Goal: Information Seeking & Learning: Get advice/opinions

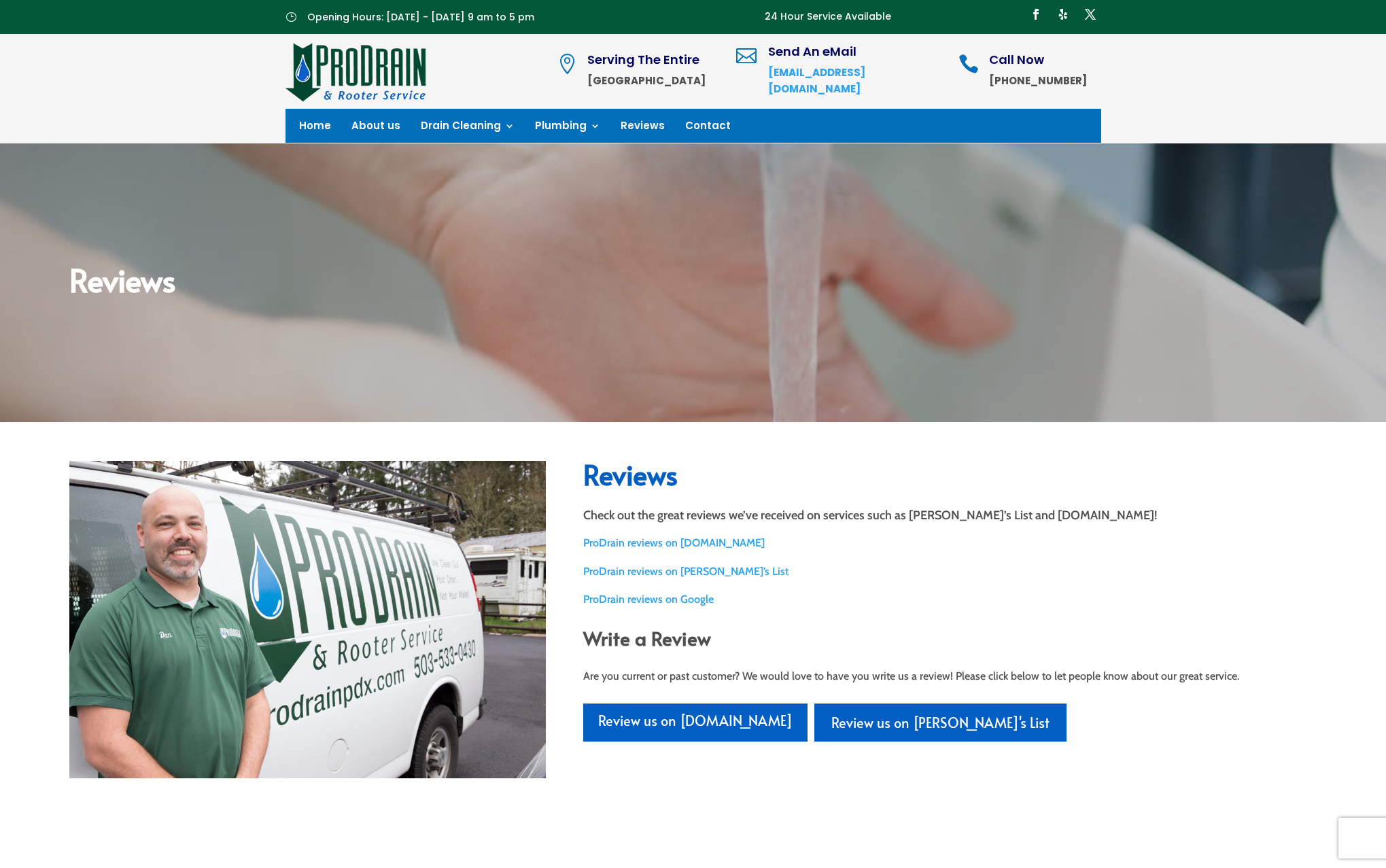
click at [788, 510] on p "Check out the great reviews we’ve received on services such as [PERSON_NAME]’s …" at bounding box center [950, 515] width 734 height 16
drag, startPoint x: 788, startPoint y: 510, endPoint x: 807, endPoint y: 530, distance: 27.6
click at [807, 529] on div "Reviews Check out the great reviews we’ve received on services such as [PERSON_…" at bounding box center [950, 600] width 734 height 280
click at [807, 530] on div "Reviews Check out the great reviews we’ve received on services such as [PERSON_…" at bounding box center [950, 600] width 734 height 280
drag, startPoint x: 808, startPoint y: 519, endPoint x: 808, endPoint y: 555, distance: 36.0
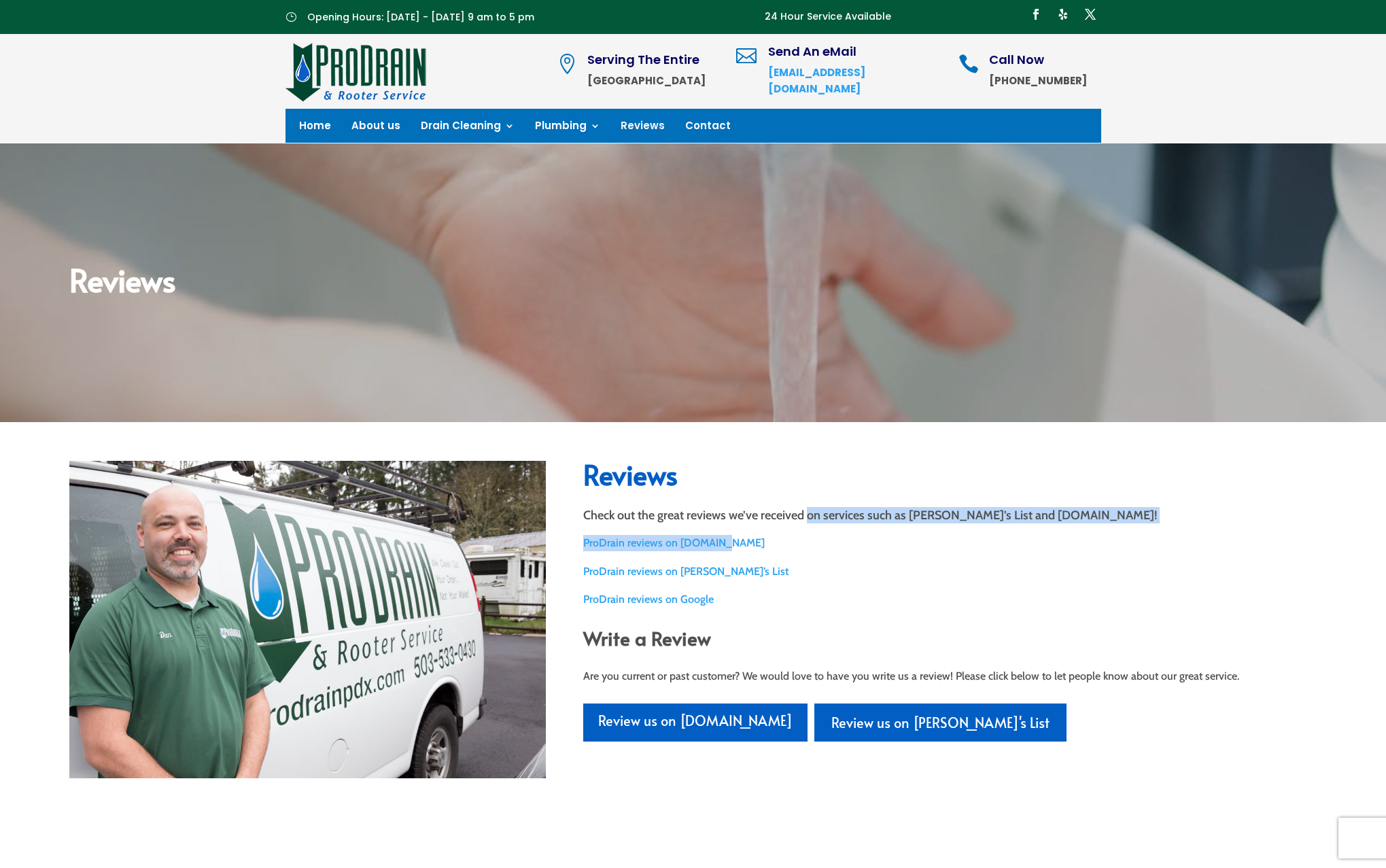
click at [808, 552] on div "Reviews Check out the great reviews we’ve received on services such as [PERSON_…" at bounding box center [950, 600] width 734 height 280
click at [808, 555] on div "Reviews Check out the great reviews we’ve received on services such as [PERSON_…" at bounding box center [950, 600] width 734 height 280
drag, startPoint x: 806, startPoint y: 500, endPoint x: 806, endPoint y: 572, distance: 72.0
click at [806, 572] on div "Reviews Check out the great reviews we’ve received on services such as [PERSON_…" at bounding box center [950, 600] width 734 height 280
click at [806, 569] on p "ProDrain reviews on [PERSON_NAME]’s List" at bounding box center [950, 571] width 734 height 16
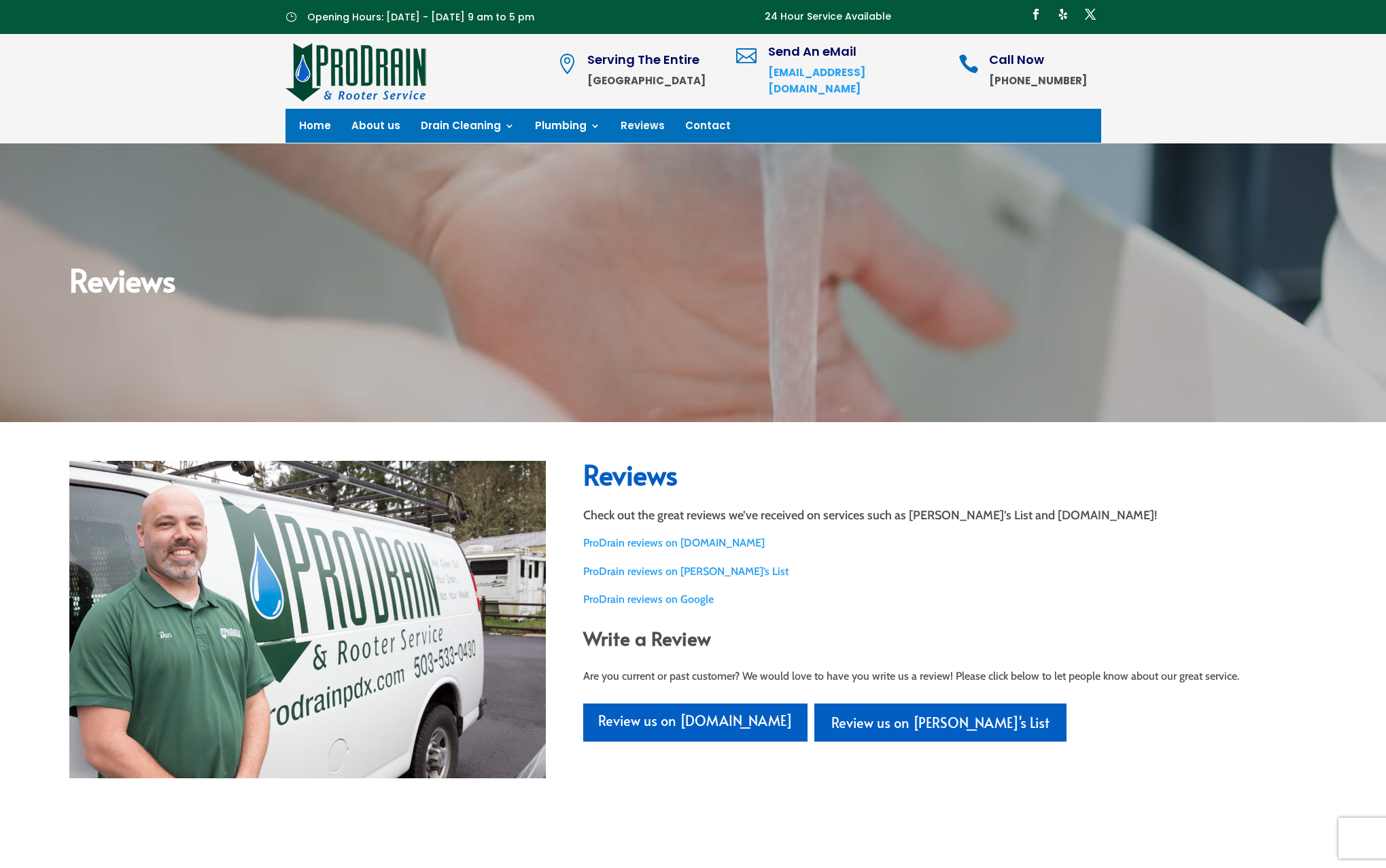
drag, startPoint x: 806, startPoint y: 512, endPoint x: 806, endPoint y: 544, distance: 32.0
click at [806, 541] on div "Reviews Check out the great reviews we’ve received on services such as [PERSON_…" at bounding box center [950, 600] width 734 height 280
click at [948, 555] on div "Reviews Check out the great reviews we’ve received on services such as [PERSON_…" at bounding box center [950, 600] width 734 height 280
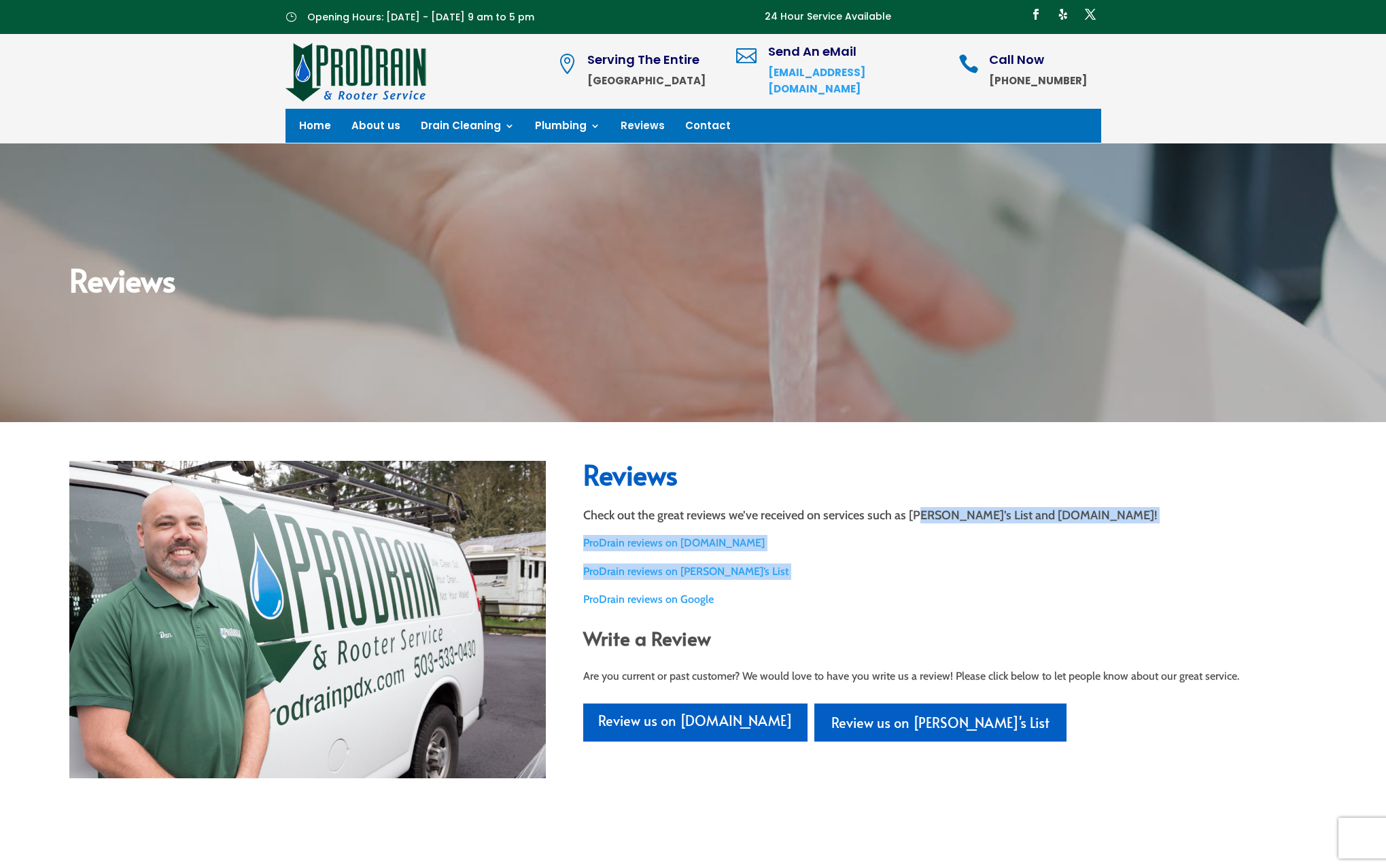
drag, startPoint x: 923, startPoint y: 518, endPoint x: 923, endPoint y: 665, distance: 147.0
click at [923, 639] on div "Reviews Check out the great reviews we’ve received on services such as [PERSON_…" at bounding box center [950, 600] width 734 height 280
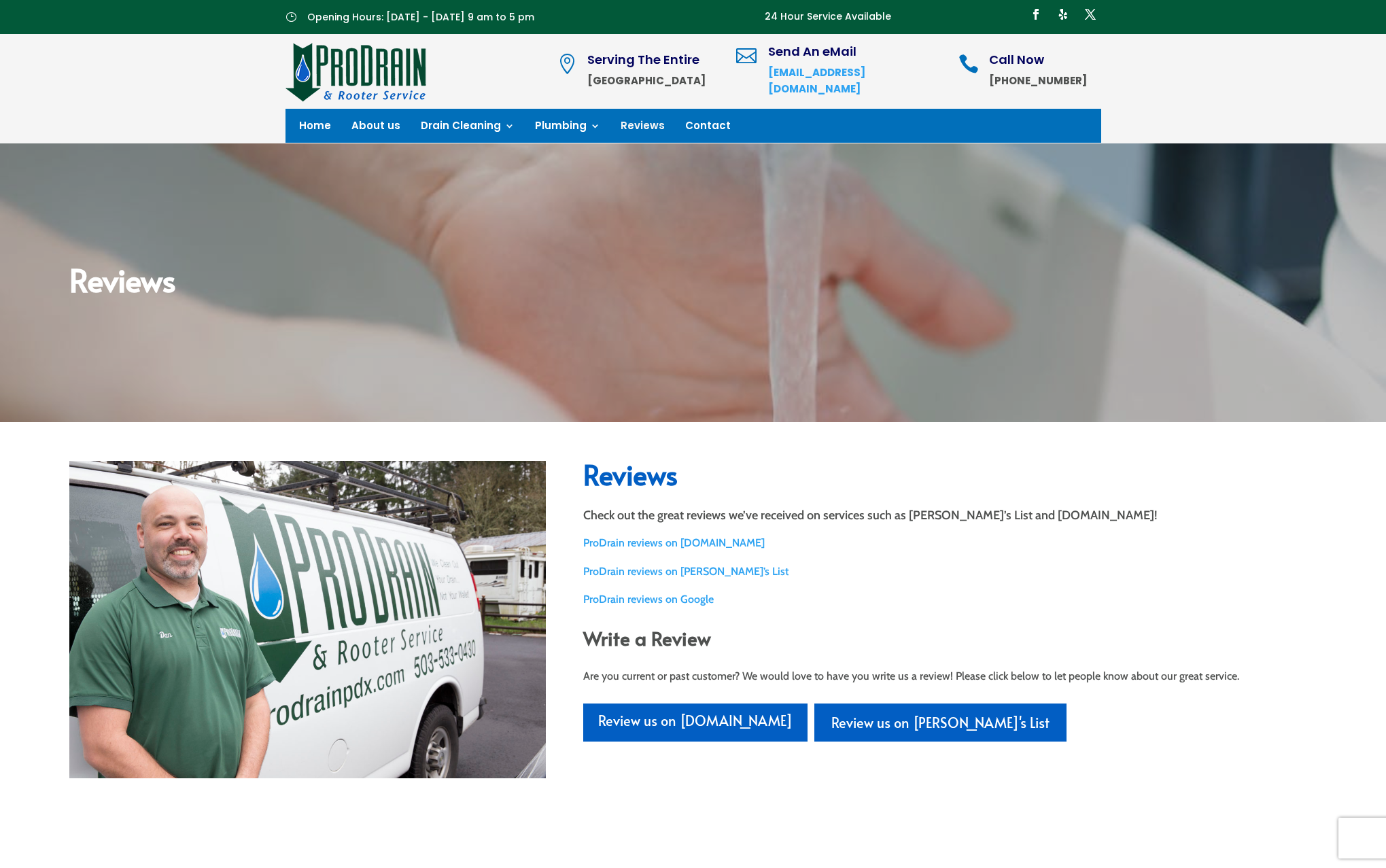
click at [923, 665] on div "Reviews Check out the great reviews we’ve received on services such as [PERSON_…" at bounding box center [950, 600] width 734 height 280
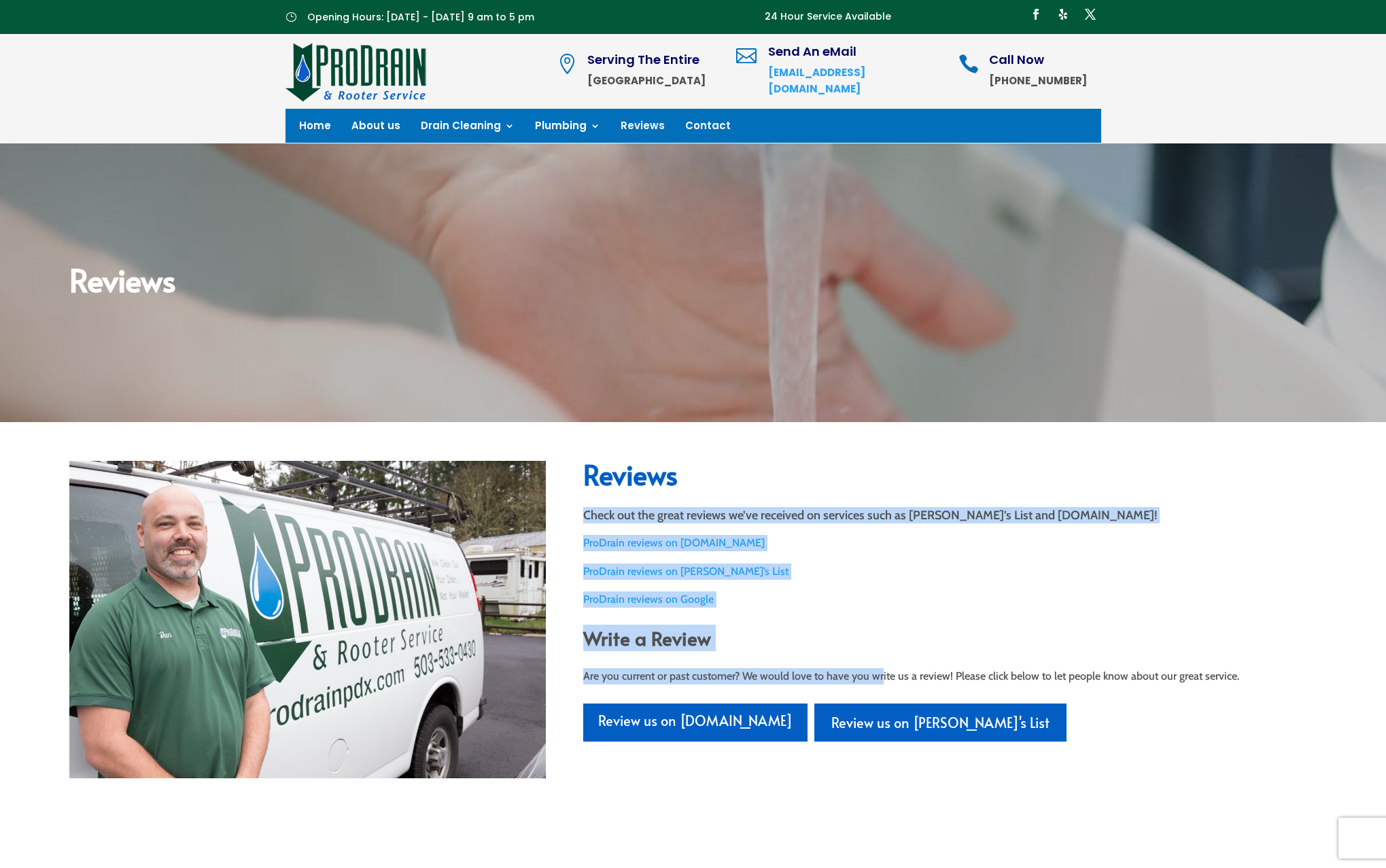
drag, startPoint x: 880, startPoint y: 680, endPoint x: 880, endPoint y: 486, distance: 194.0
click at [880, 499] on div "Reviews Check out the great reviews we’ve received on services such as [PERSON_…" at bounding box center [950, 600] width 734 height 280
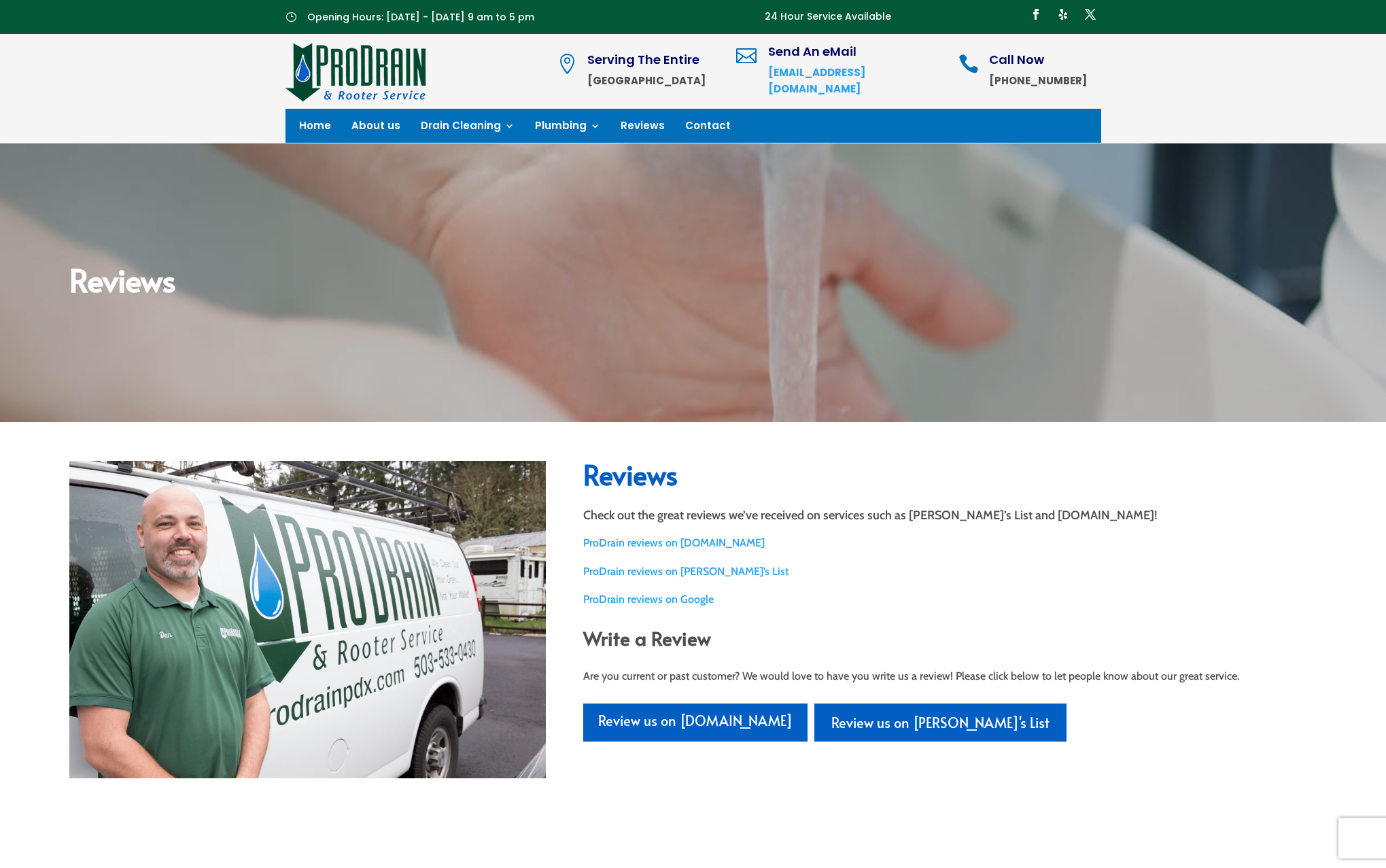
click at [880, 486] on h2 "Reviews" at bounding box center [950, 477] width 734 height 34
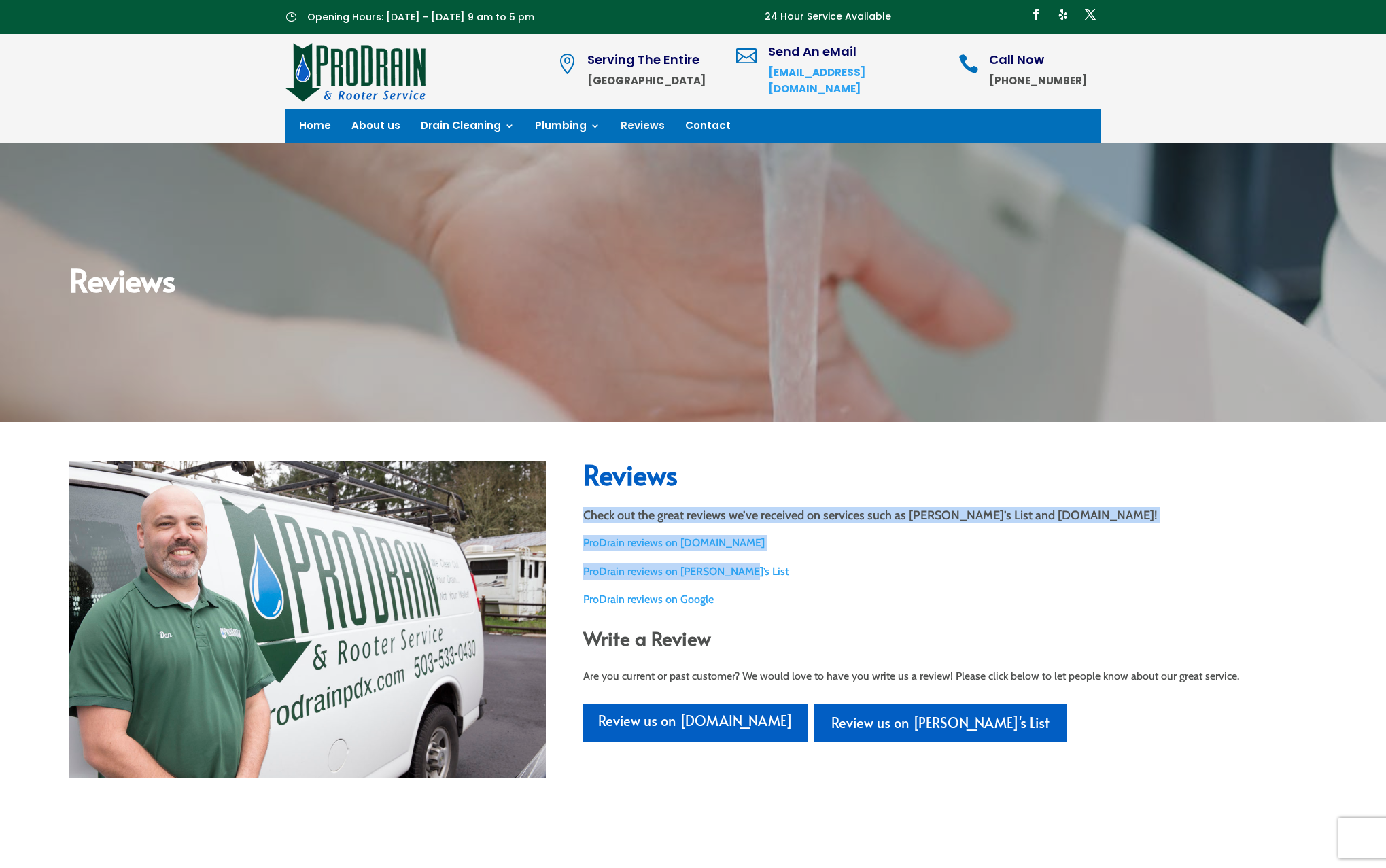
drag, startPoint x: 839, startPoint y: 511, endPoint x: 865, endPoint y: 581, distance: 74.7
click at [865, 581] on div "Reviews Check out the great reviews we’ve received on services such as [PERSON_…" at bounding box center [950, 600] width 734 height 280
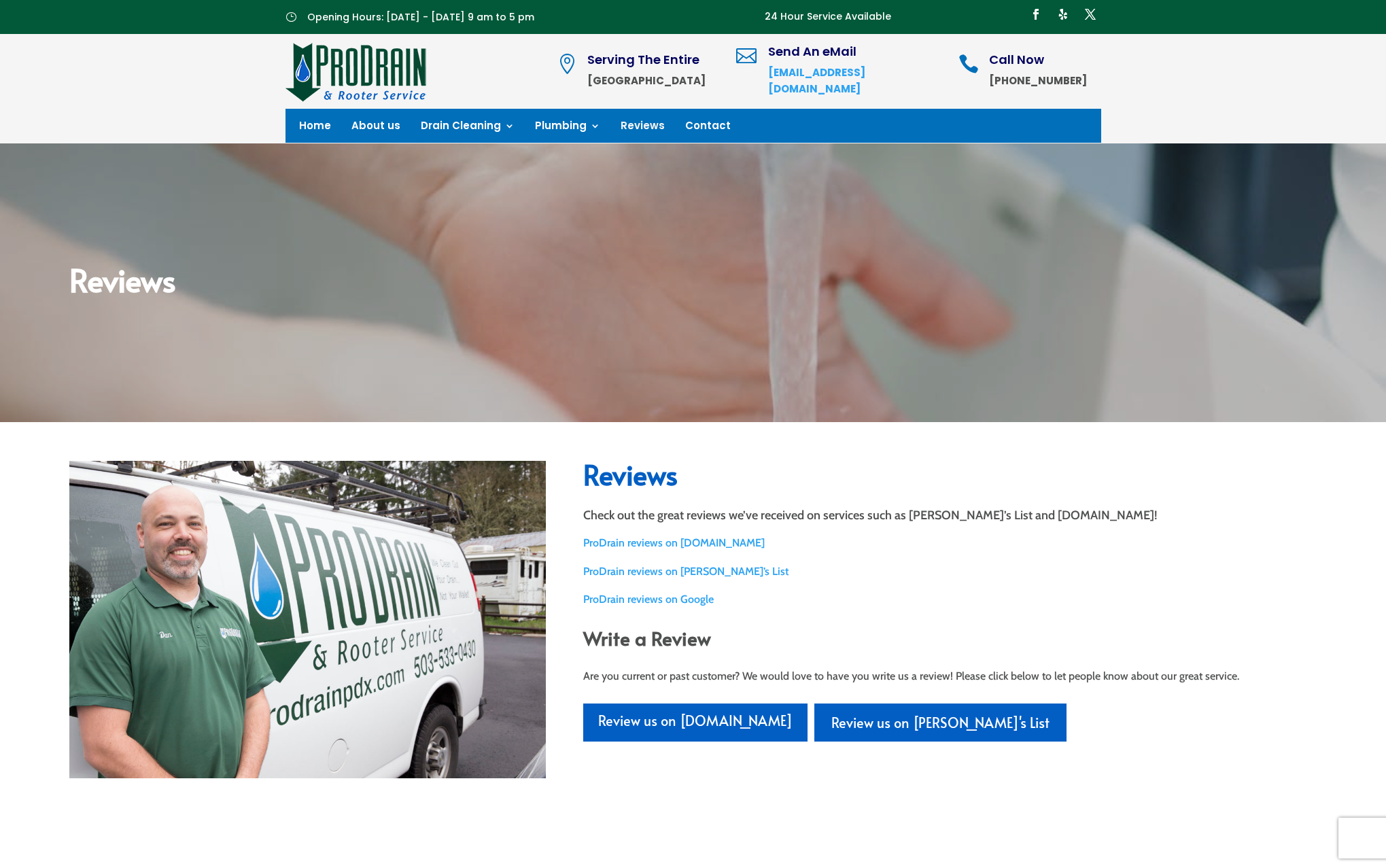
click at [865, 581] on div "Reviews Check out the great reviews we’ve received on services such as [PERSON_…" at bounding box center [950, 600] width 734 height 280
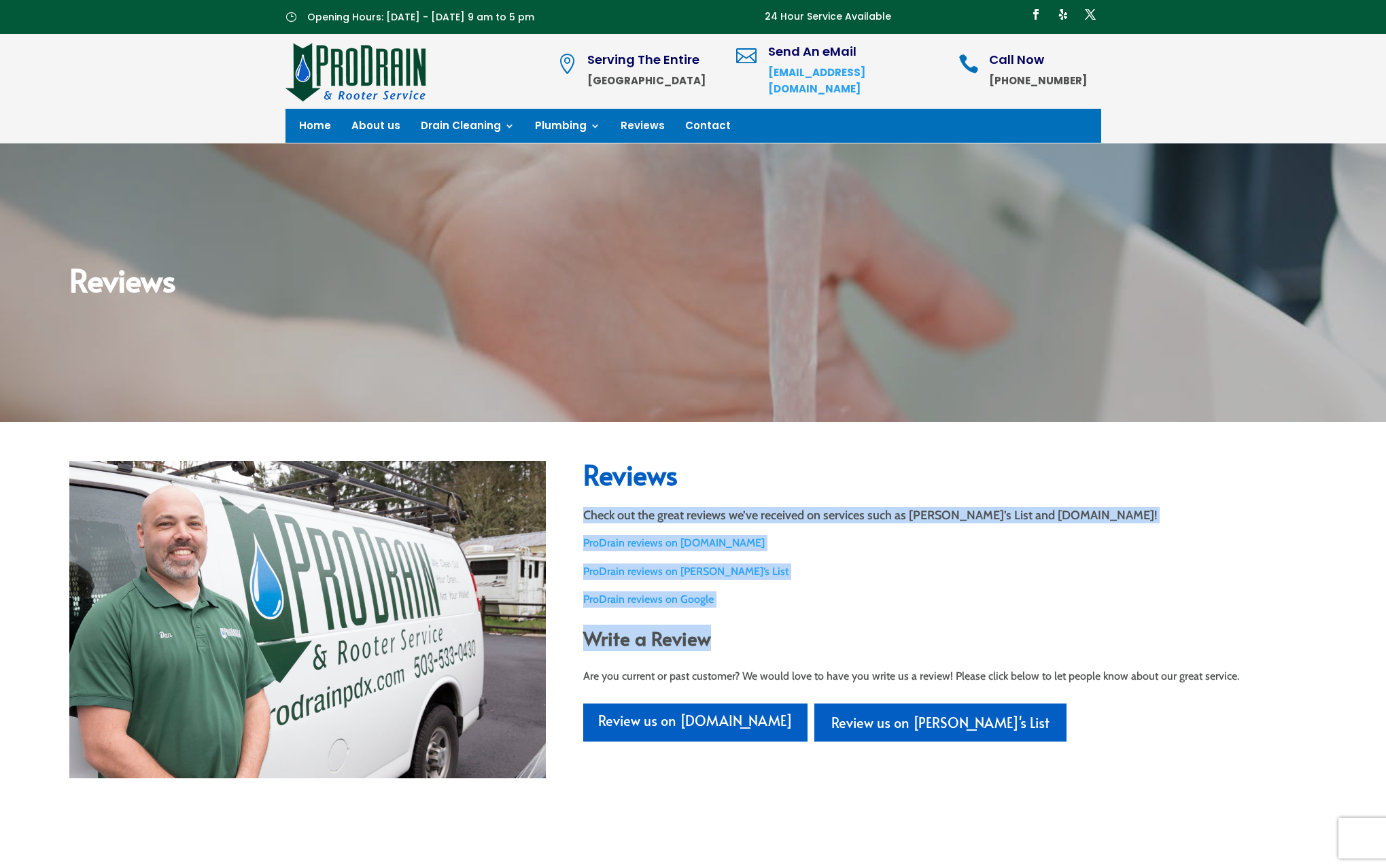
drag, startPoint x: 868, startPoint y: 504, endPoint x: 868, endPoint y: 646, distance: 142.0
click at [868, 646] on div "Reviews Check out the great reviews we’ve received on services such as [PERSON_…" at bounding box center [950, 600] width 734 height 280
click at [868, 646] on h2 "Write a Review" at bounding box center [950, 641] width 734 height 30
drag, startPoint x: 867, startPoint y: 520, endPoint x: 867, endPoint y: 613, distance: 93.0
click at [867, 613] on div "Reviews Check out the great reviews we’ve received on services such as [PERSON_…" at bounding box center [950, 600] width 734 height 280
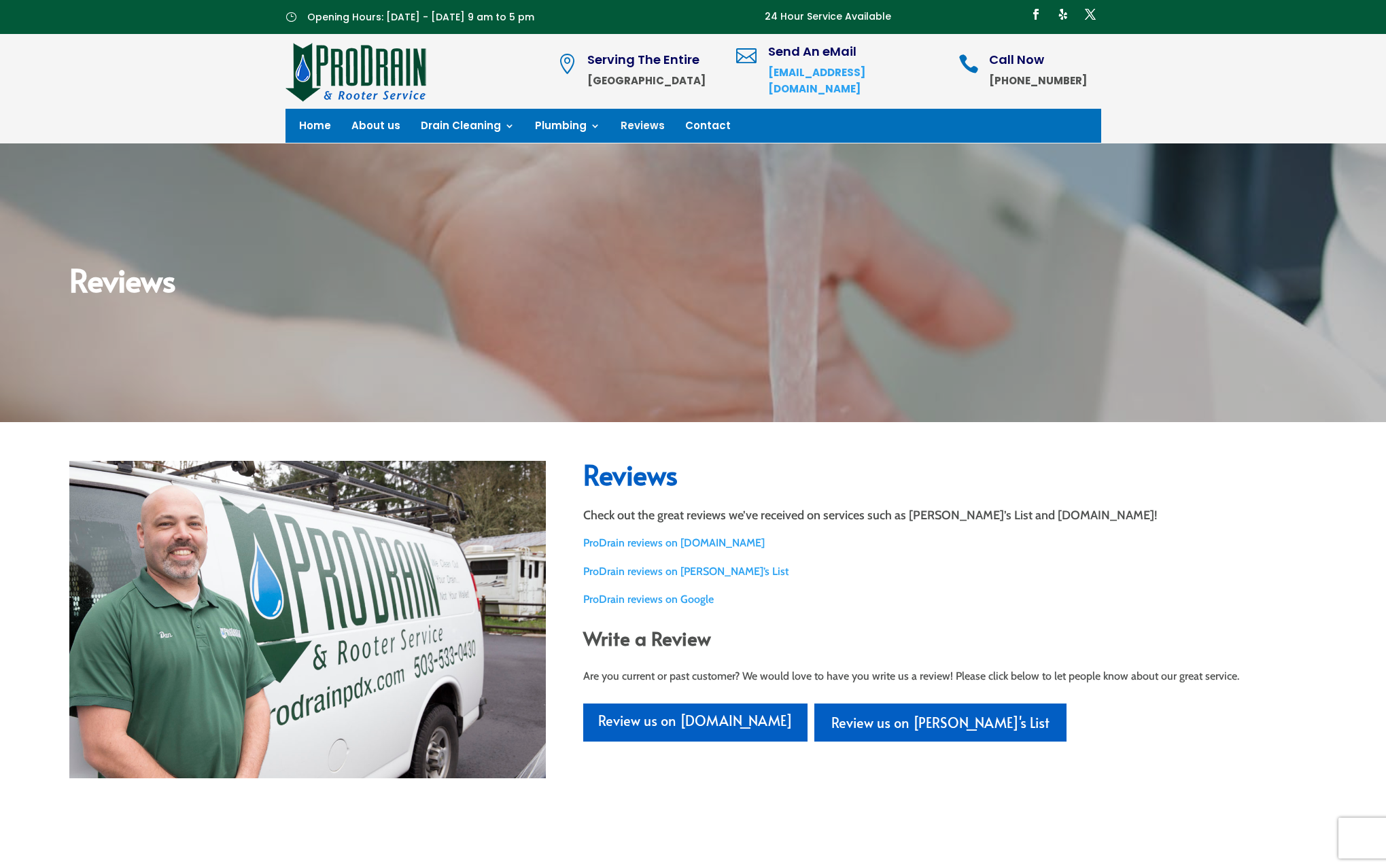
click at [867, 613] on div "Reviews Check out the great reviews we’ve received on services such as [PERSON_…" at bounding box center [950, 600] width 734 height 280
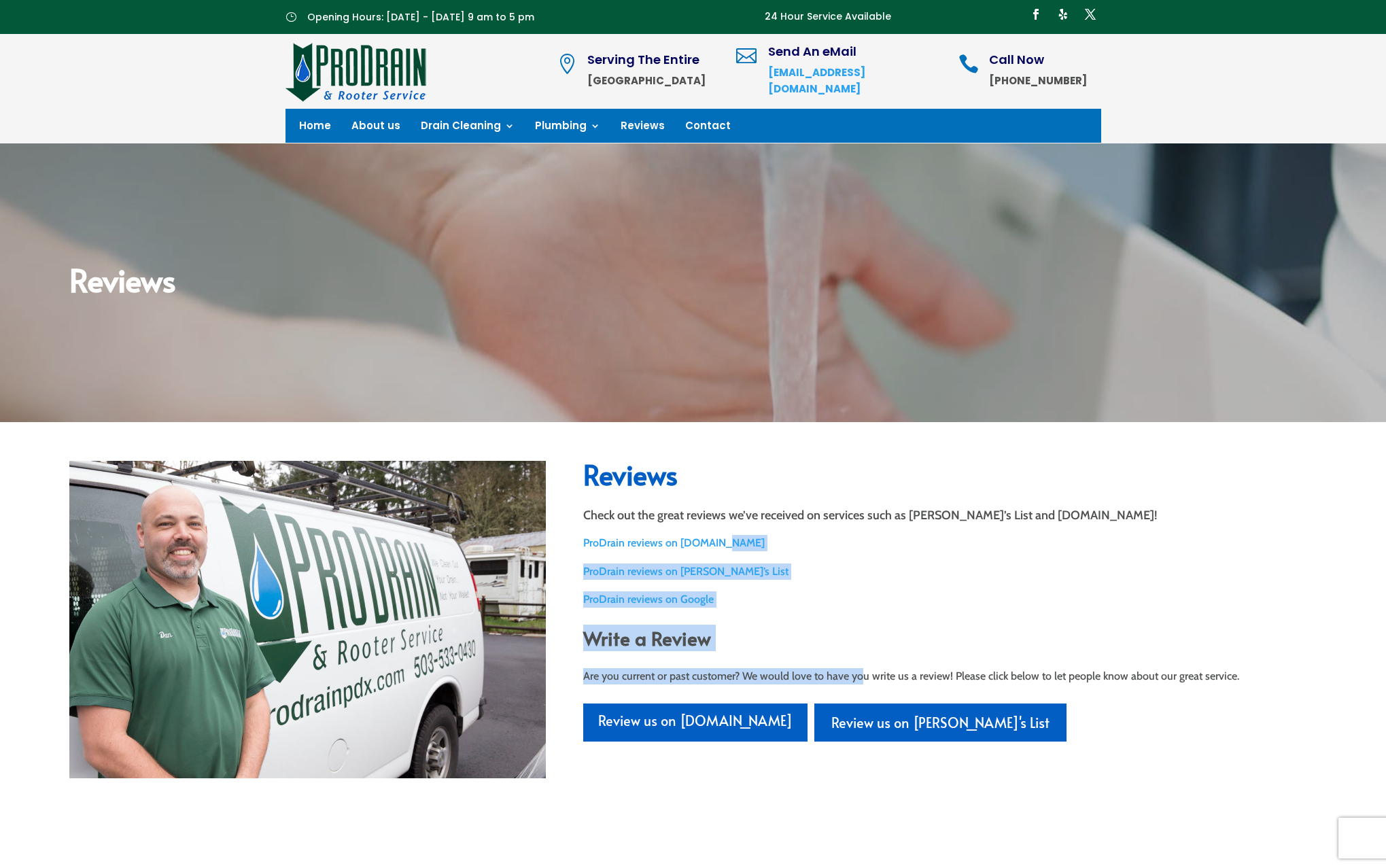
drag, startPoint x: 861, startPoint y: 667, endPoint x: 861, endPoint y: 501, distance: 166.0
click at [861, 515] on div "Reviews Check out the great reviews we’ve received on services such as [PERSON_…" at bounding box center [950, 600] width 734 height 280
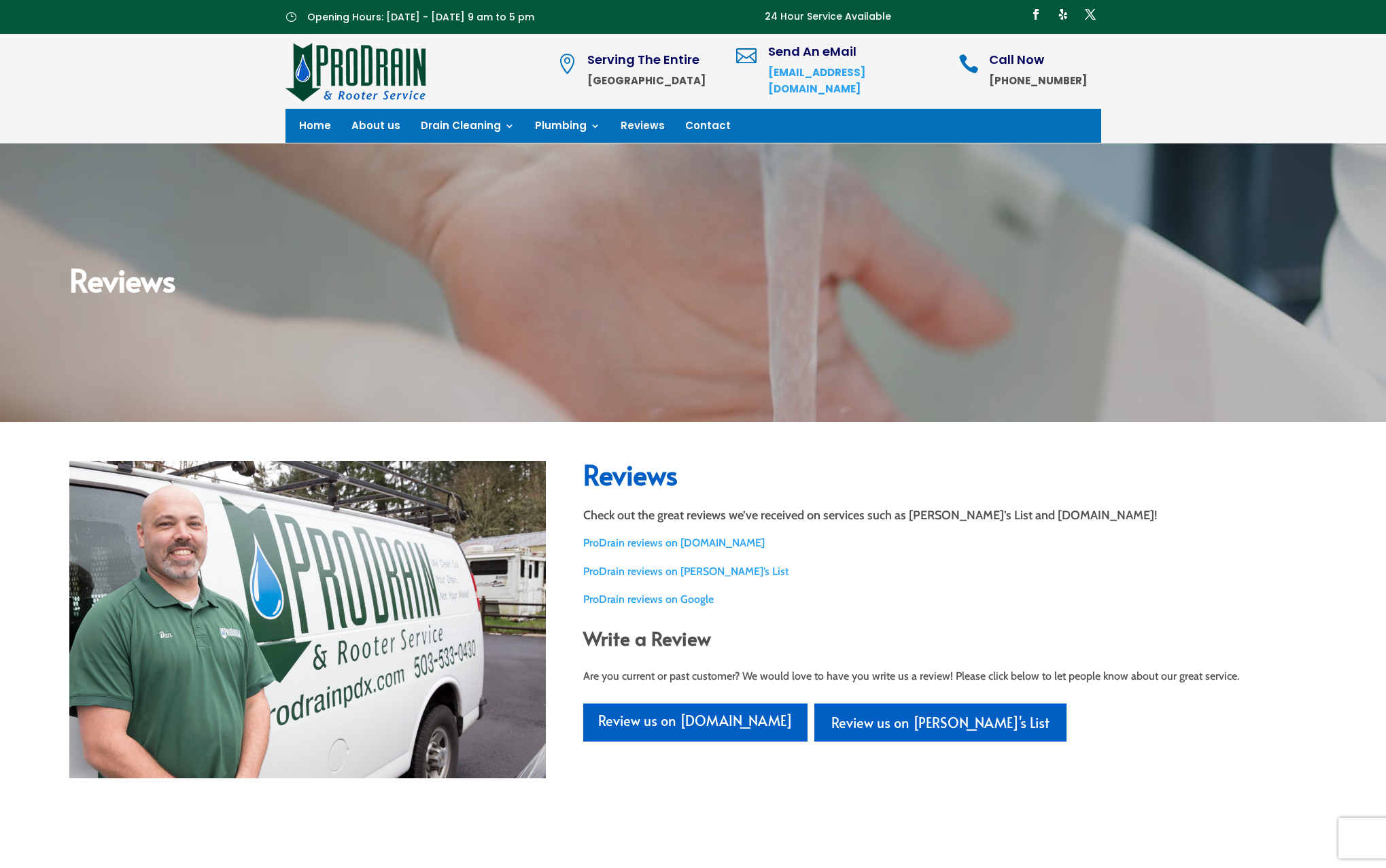
click at [861, 501] on div "Reviews Check out the great reviews we’ve received on services such as [PERSON_…" at bounding box center [950, 600] width 734 height 280
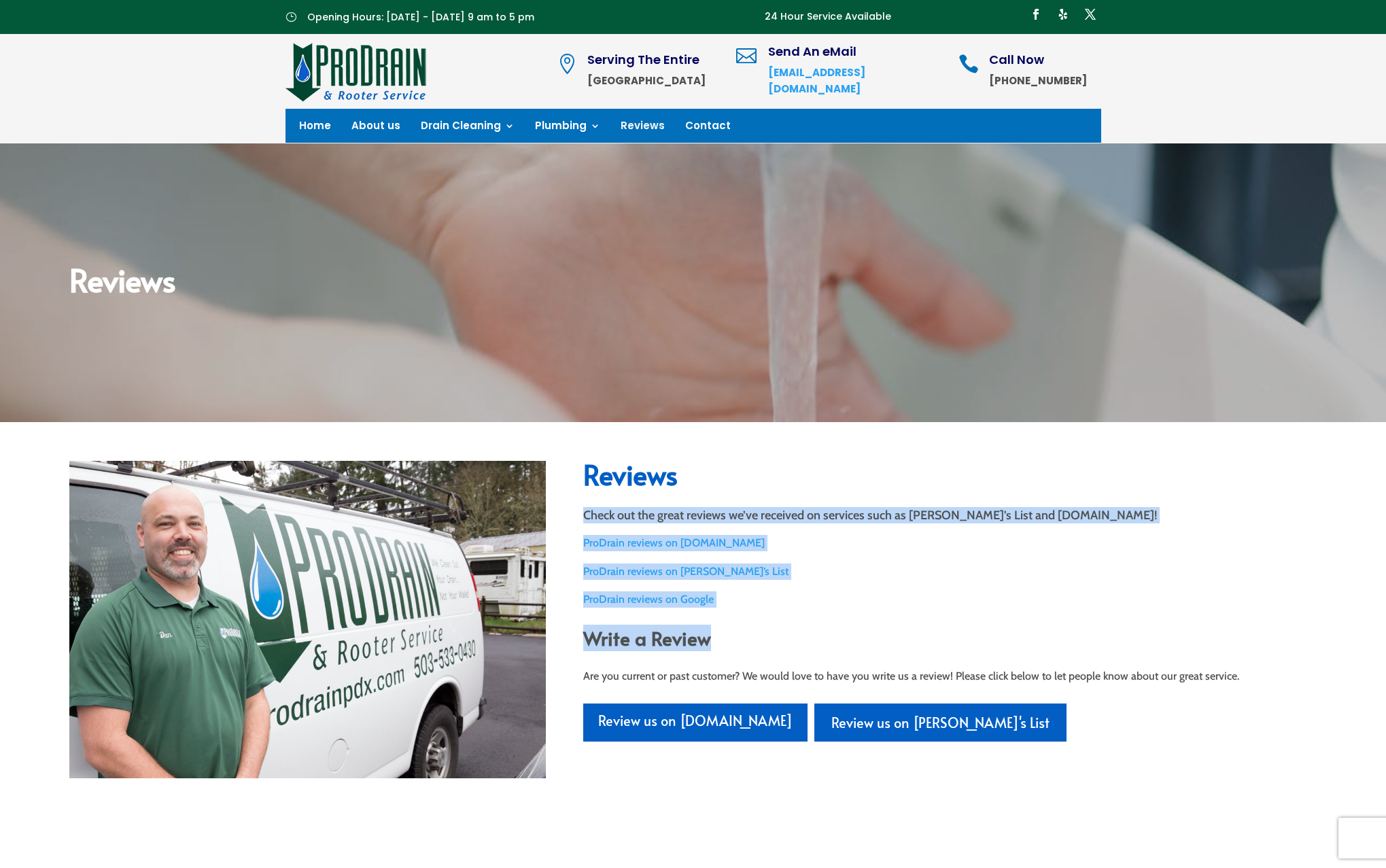
drag, startPoint x: 835, startPoint y: 501, endPoint x: 889, endPoint y: 650, distance: 158.5
click at [889, 650] on div "Reviews Check out the great reviews we’ve received on services such as [PERSON_…" at bounding box center [950, 600] width 734 height 280
click at [889, 650] on h2 "Write a Review" at bounding box center [950, 641] width 734 height 30
drag, startPoint x: 871, startPoint y: 673, endPoint x: 871, endPoint y: 449, distance: 224.0
click at [871, 451] on div "Reviews Check out the great reviews we’ve received on services such as [PERSON_…" at bounding box center [693, 619] width 1248 height 354
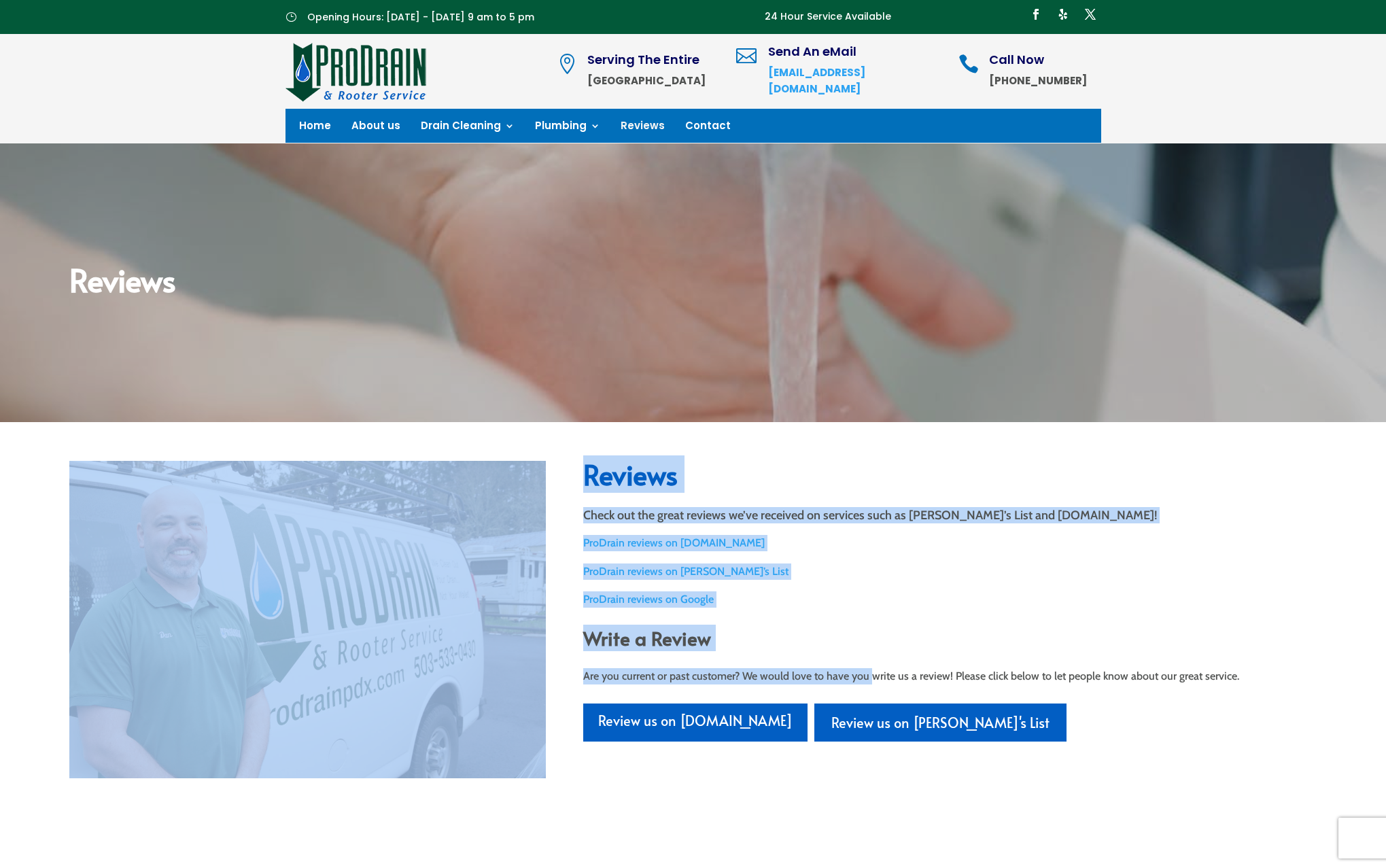
click at [871, 449] on div "Reviews Check out the great reviews we’ve received on services such as [PERSON_…" at bounding box center [693, 619] width 1248 height 354
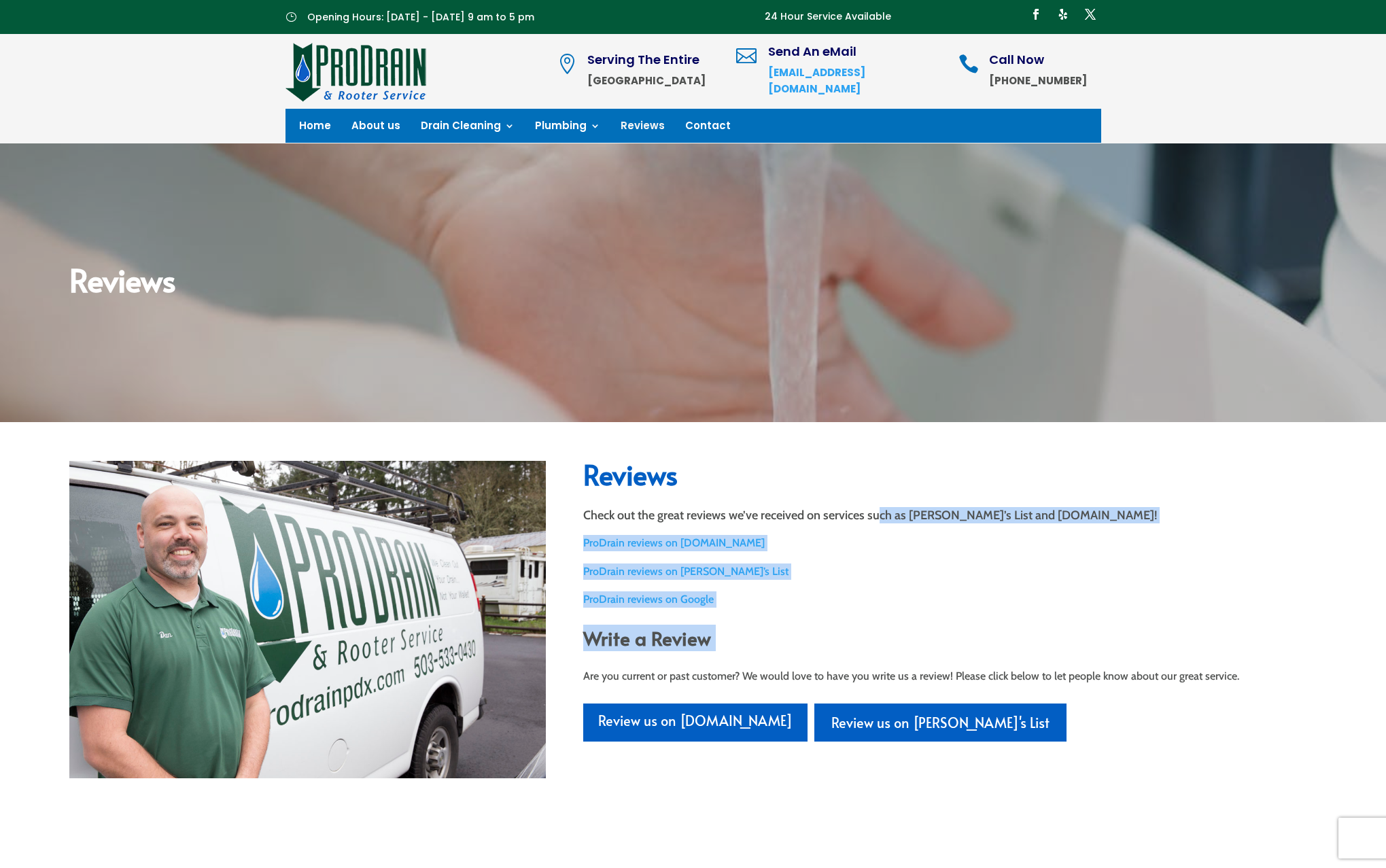
drag, startPoint x: 881, startPoint y: 513, endPoint x: 881, endPoint y: 667, distance: 154.0
click at [881, 667] on div "Reviews Check out the great reviews we’ve received on services such as [PERSON_…" at bounding box center [950, 600] width 734 height 280
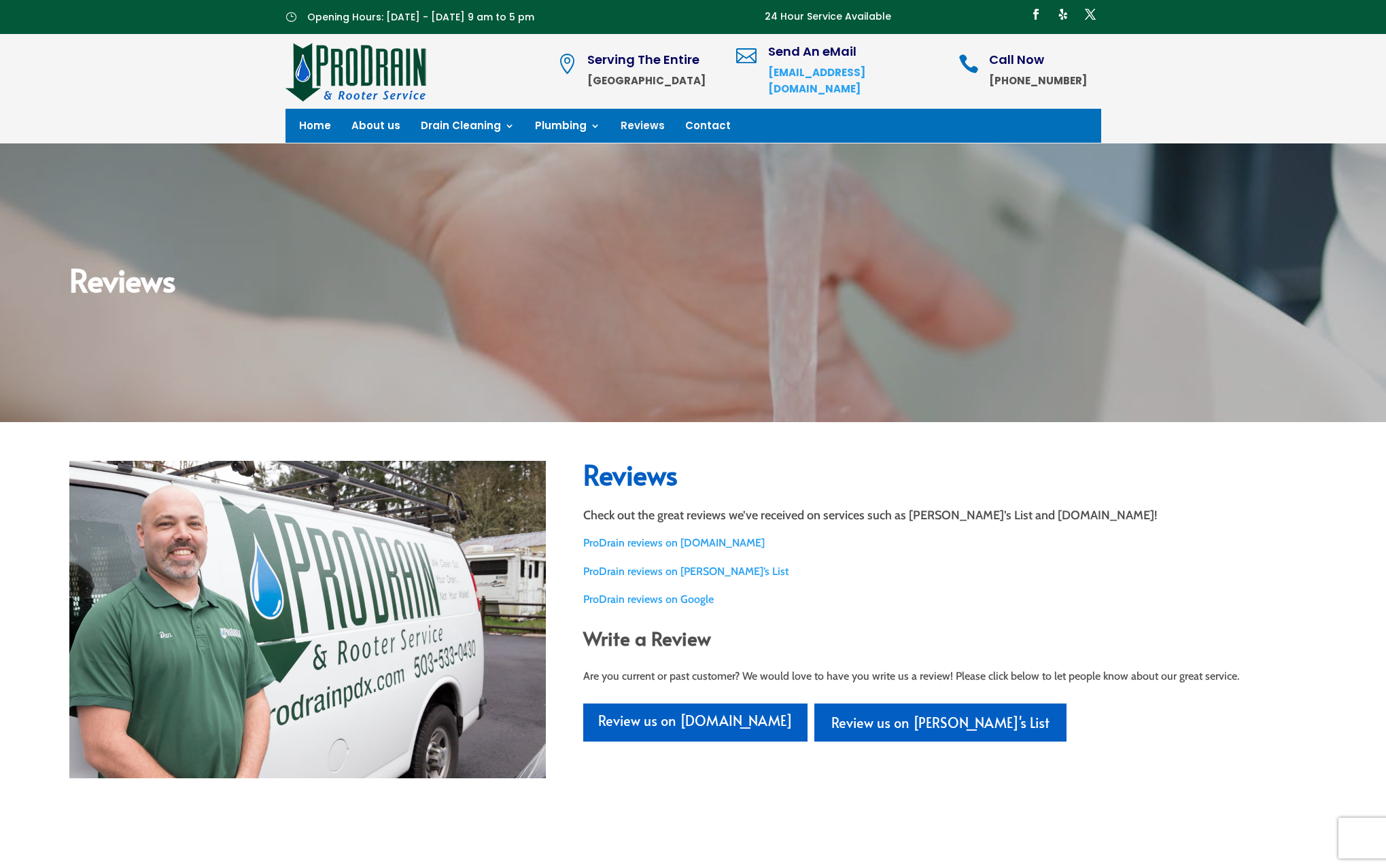
click at [881, 660] on div "Reviews Check out the great reviews we’ve received on services such as [PERSON_…" at bounding box center [950, 600] width 734 height 280
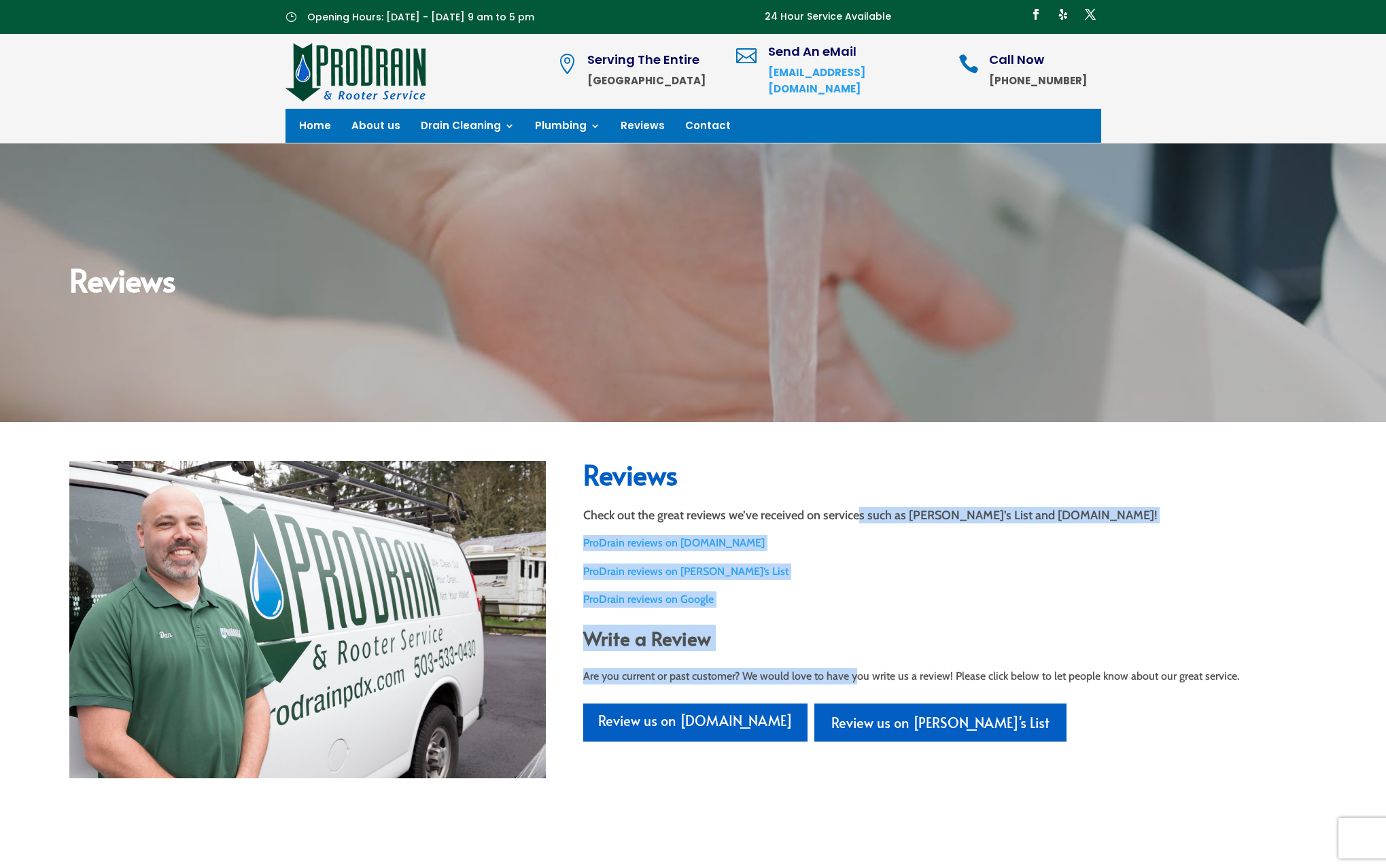
drag, startPoint x: 852, startPoint y: 675, endPoint x: 861, endPoint y: 521, distance: 154.3
click at [861, 521] on div "Reviews Check out the great reviews we’ve received on services such as [PERSON_…" at bounding box center [950, 600] width 734 height 280
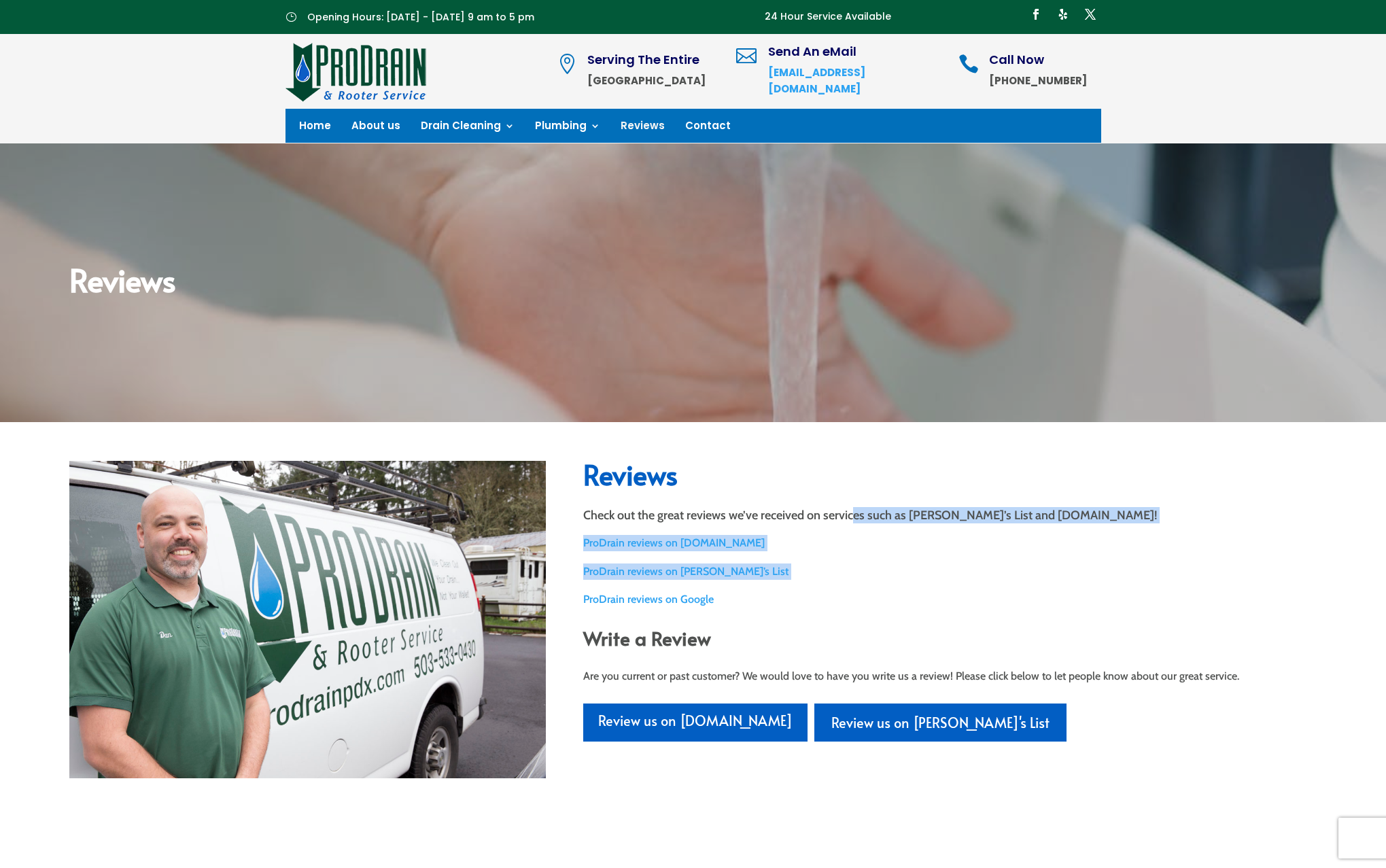
drag, startPoint x: 858, startPoint y: 511, endPoint x: 869, endPoint y: 597, distance: 86.7
click at [867, 588] on div "Reviews Check out the great reviews we’ve received on services such as [PERSON_…" at bounding box center [950, 600] width 734 height 280
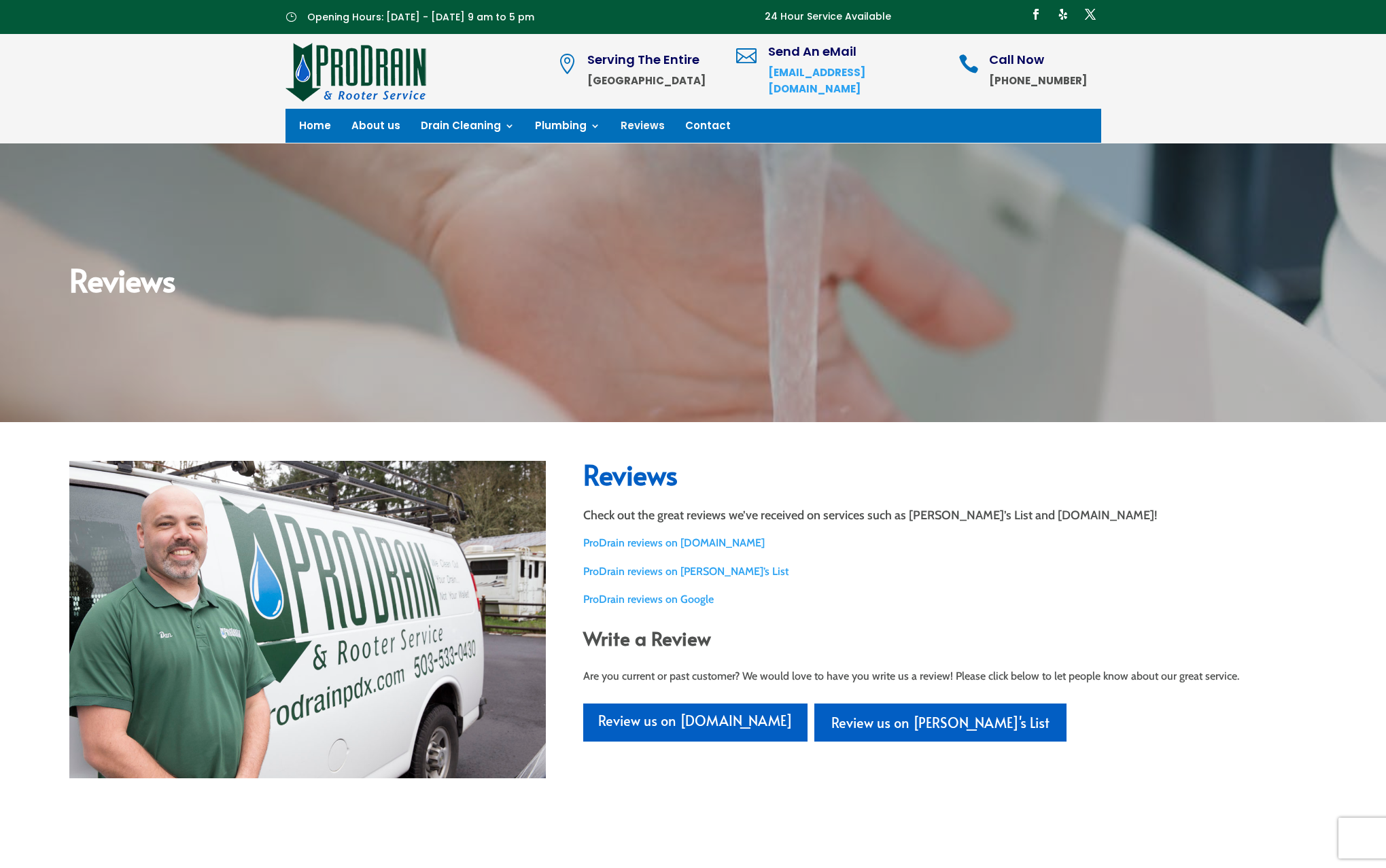
click at [869, 597] on p "ProDrain reviews on Google" at bounding box center [950, 599] width 734 height 16
